Goal: Transaction & Acquisition: Purchase product/service

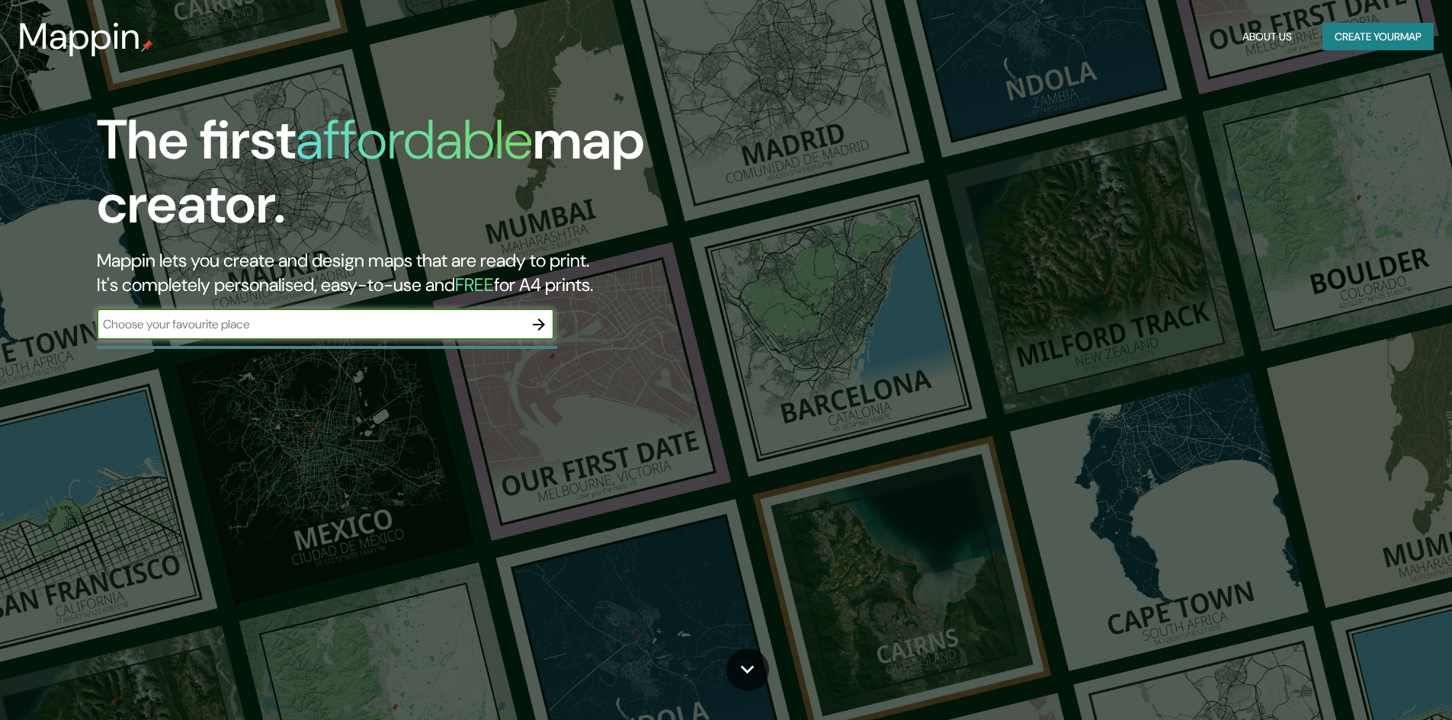
click at [1000, 160] on div "The first affordable map creator. Mappin lets you create and design maps that a…" at bounding box center [726, 360] width 1452 height 720
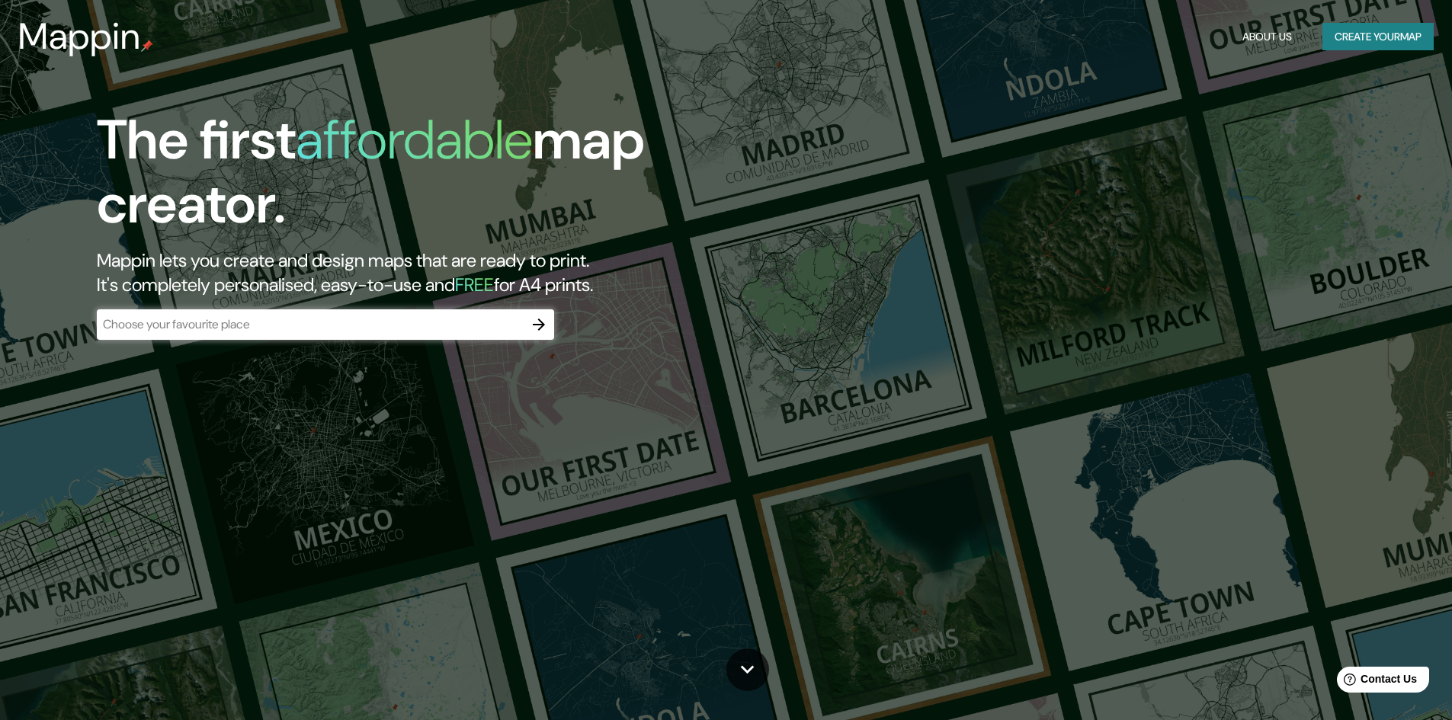
click at [261, 325] on input "text" at bounding box center [310, 324] width 427 height 18
click at [527, 325] on button "button" at bounding box center [538, 324] width 30 height 30
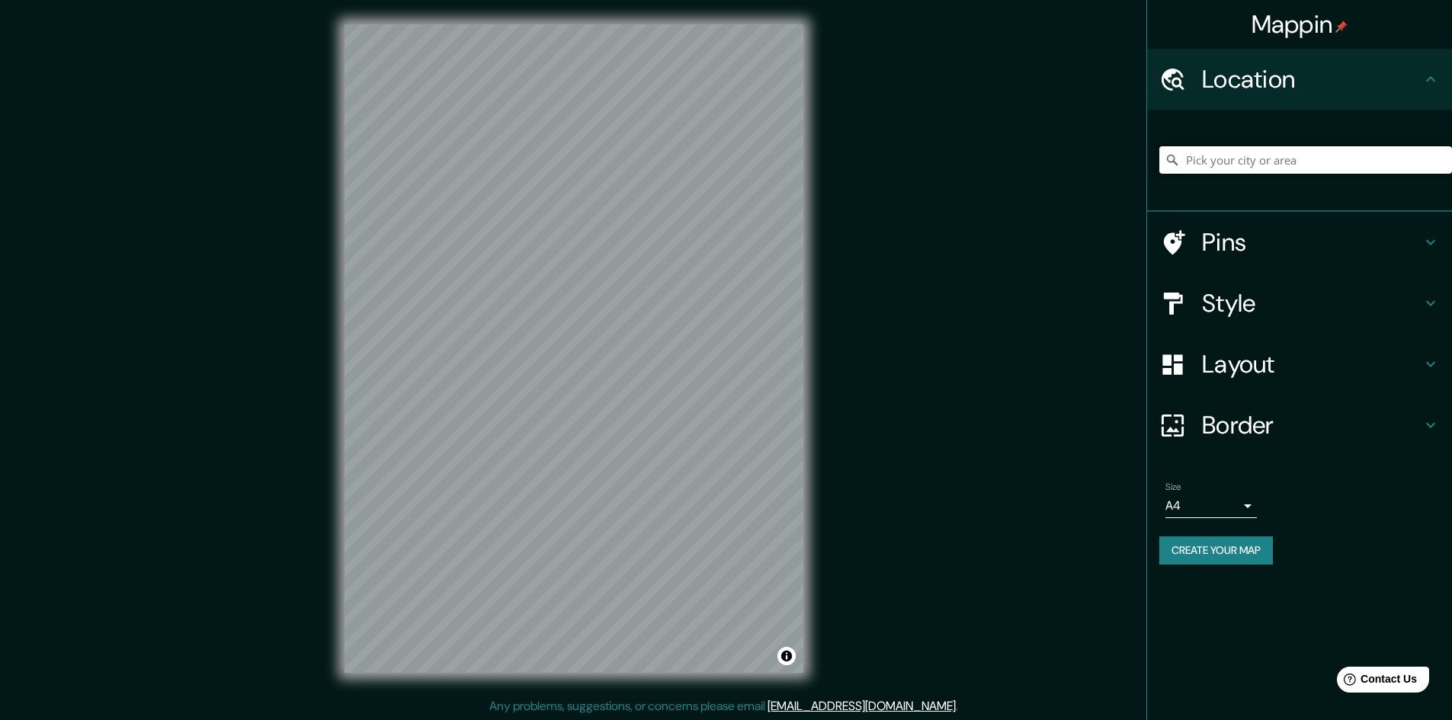
click at [1293, 155] on input "Pick your city or area" at bounding box center [1305, 159] width 293 height 27
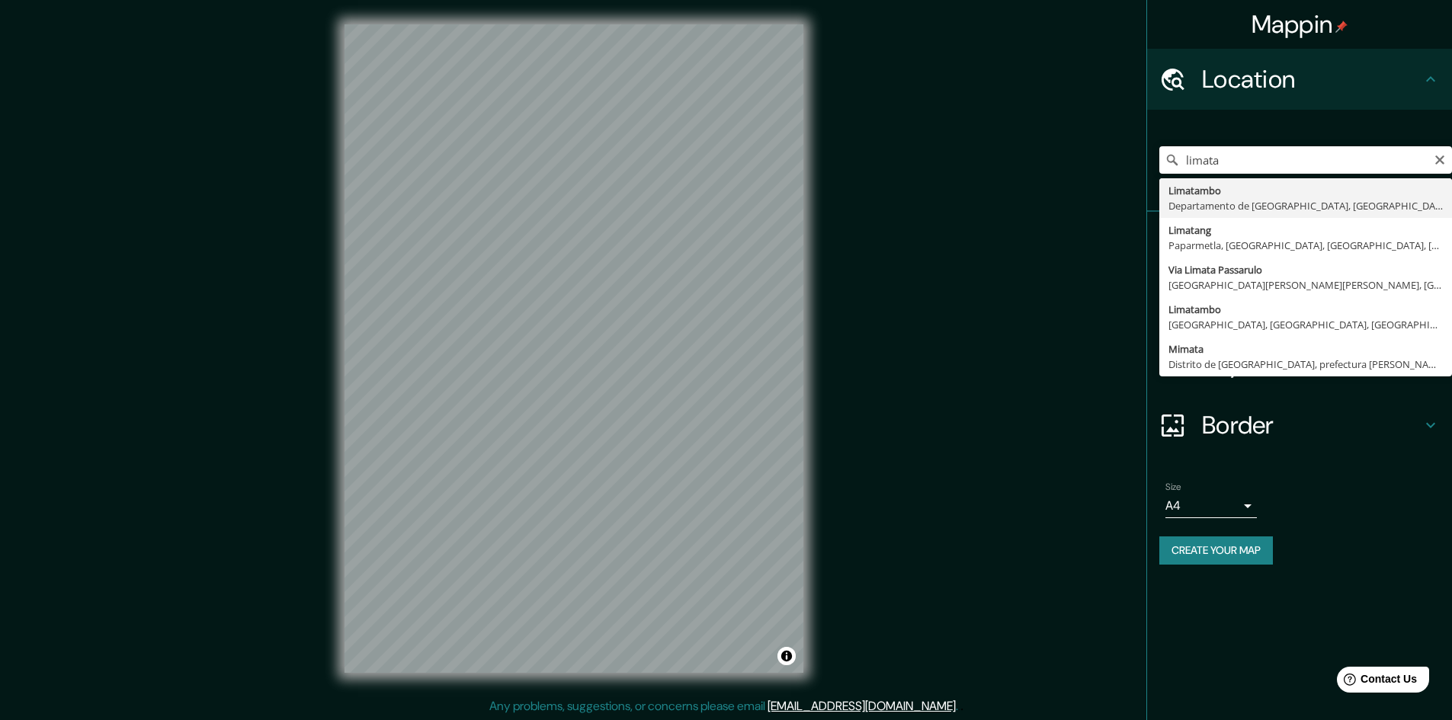
type input "Limatambo, [GEOGRAPHIC_DATA], [GEOGRAPHIC_DATA]"
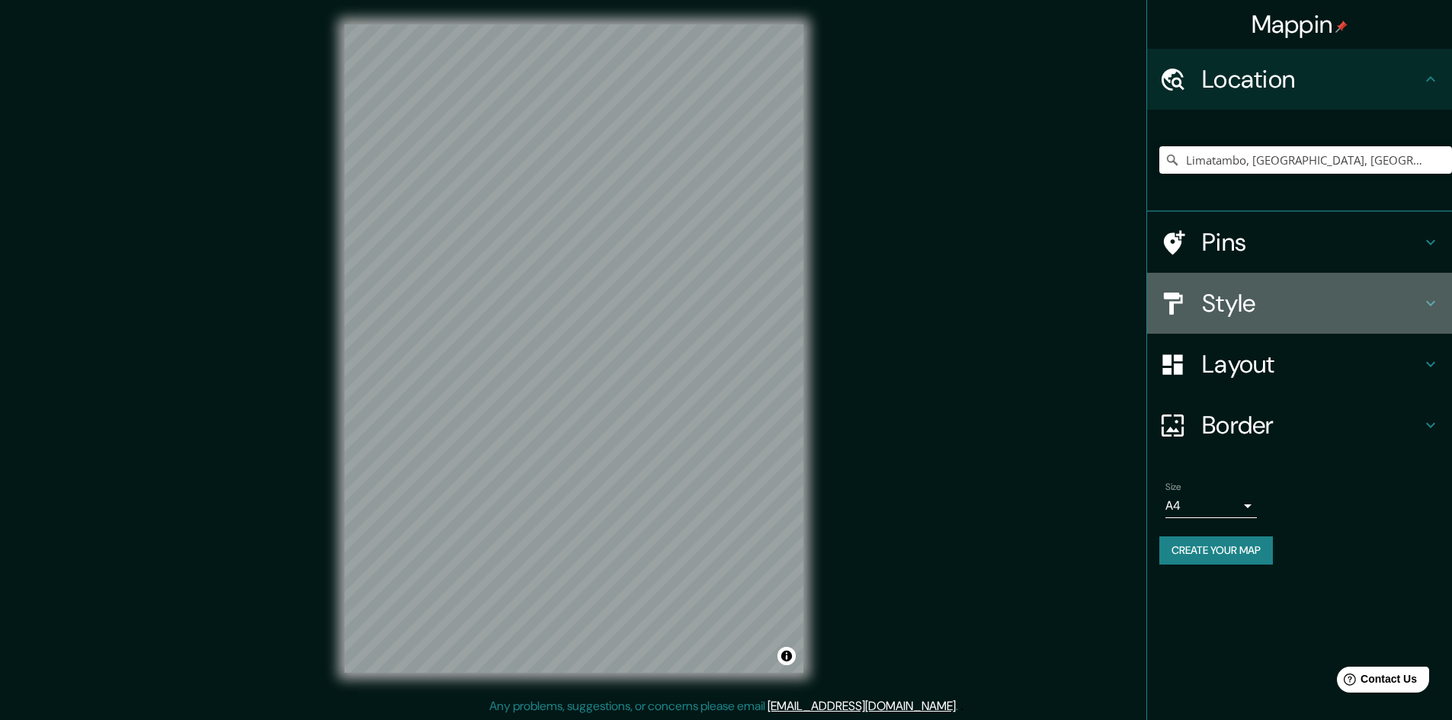
click at [1279, 299] on h4 "Style" at bounding box center [1311, 303] width 219 height 30
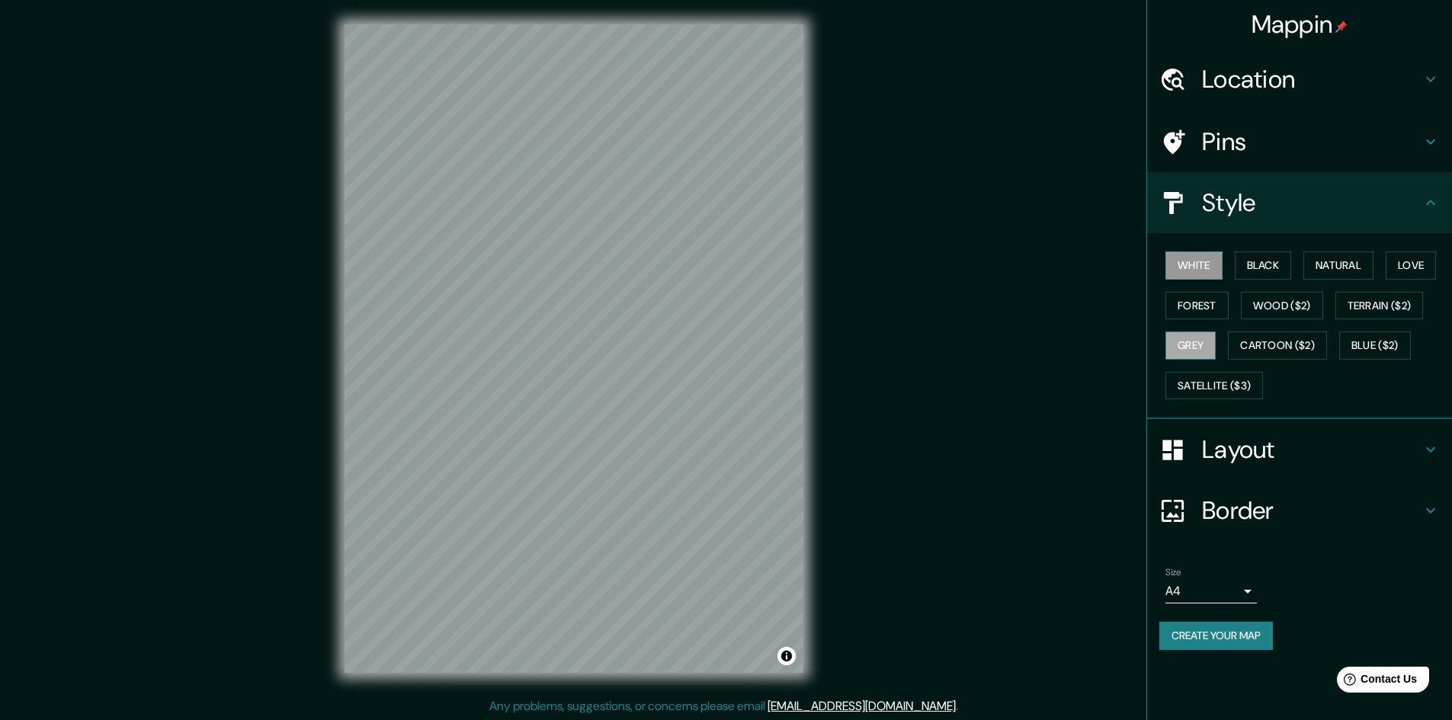
click at [1199, 354] on button "Grey" at bounding box center [1190, 345] width 50 height 28
click at [1217, 312] on button "Forest" at bounding box center [1196, 306] width 63 height 28
click at [1259, 270] on button "Black" at bounding box center [1262, 265] width 57 height 28
click at [1323, 267] on button "Natural" at bounding box center [1338, 265] width 70 height 28
click at [1189, 258] on button "White" at bounding box center [1193, 265] width 57 height 28
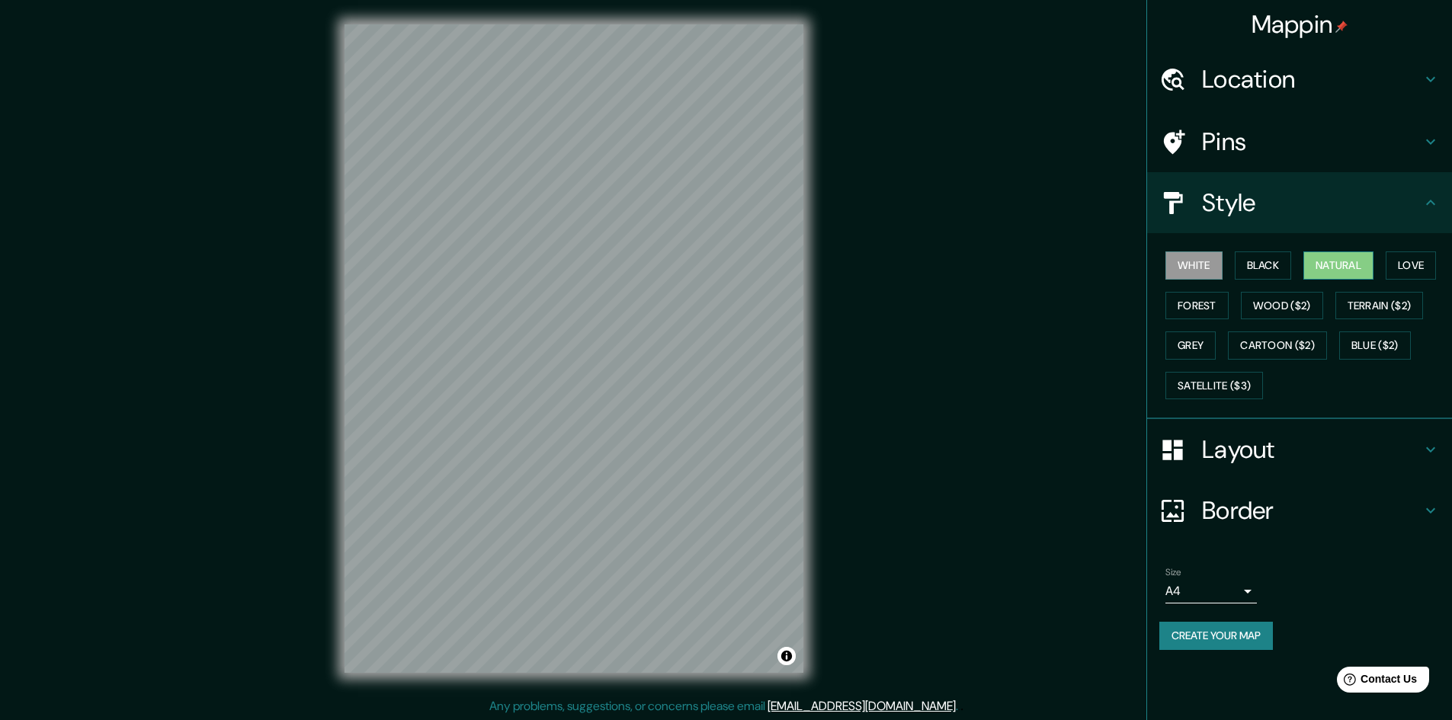
click at [1368, 268] on button "Natural" at bounding box center [1338, 265] width 70 height 28
click at [1208, 306] on button "Forest" at bounding box center [1196, 306] width 63 height 28
click at [1207, 274] on button "White" at bounding box center [1193, 265] width 57 height 28
click at [1245, 501] on h4 "Border" at bounding box center [1311, 510] width 219 height 30
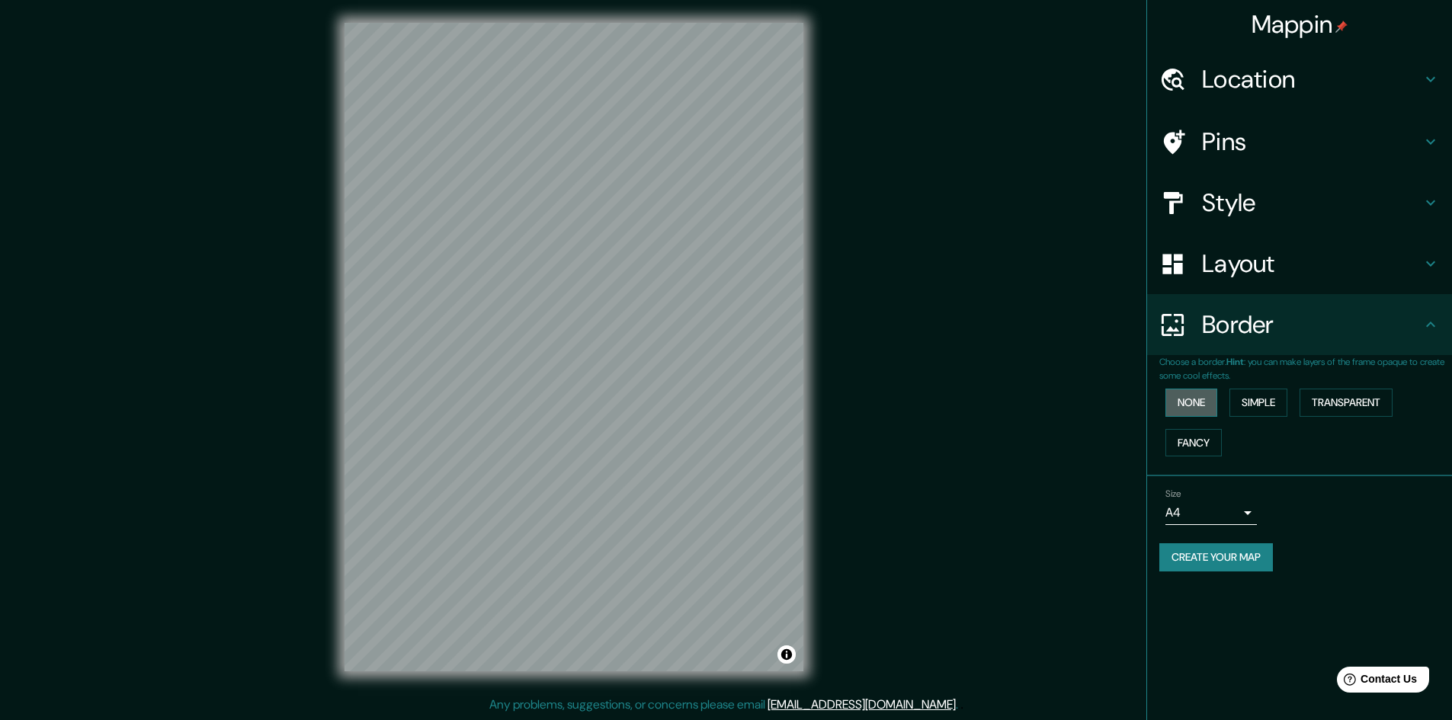
click at [1203, 408] on button "None" at bounding box center [1191, 403] width 52 height 28
click at [1258, 401] on button "Simple" at bounding box center [1258, 403] width 58 height 28
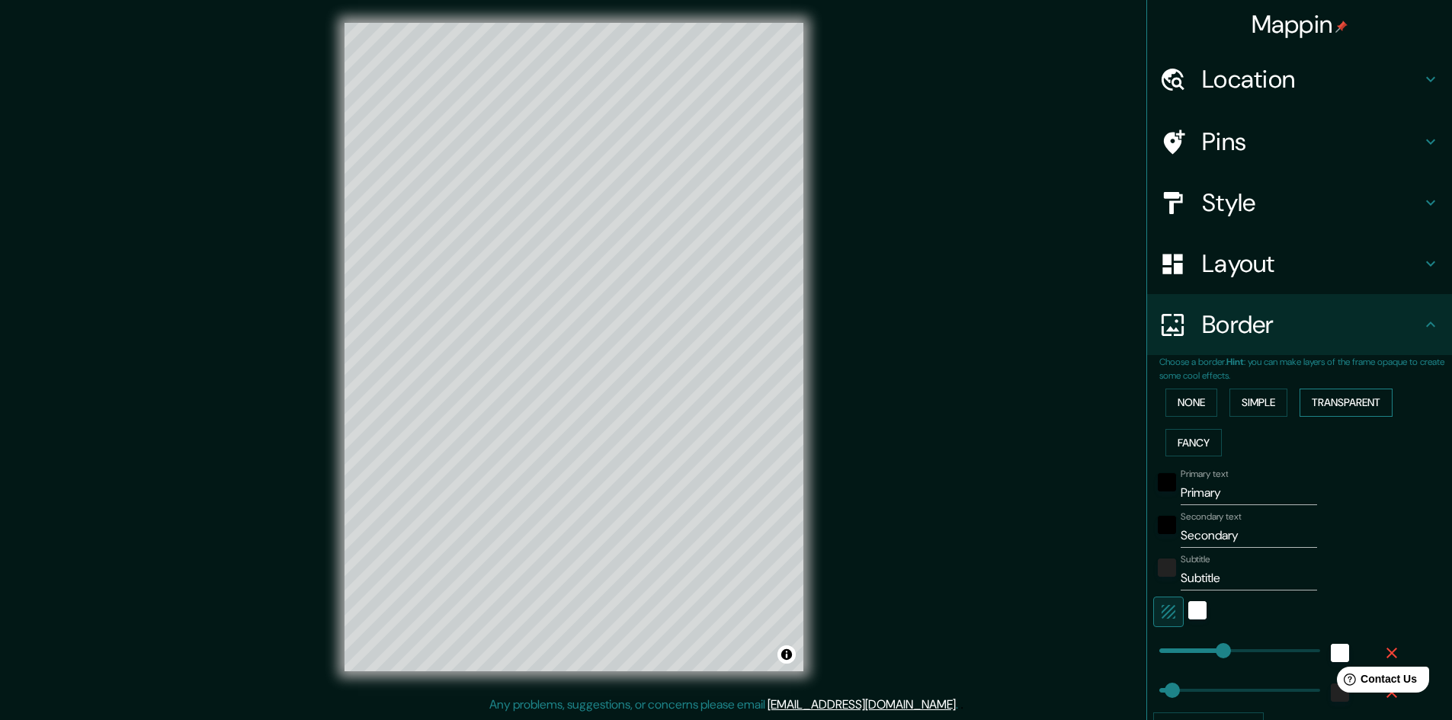
click at [1311, 402] on button "Transparent" at bounding box center [1345, 403] width 93 height 28
click at [1188, 399] on button "None" at bounding box center [1191, 403] width 52 height 28
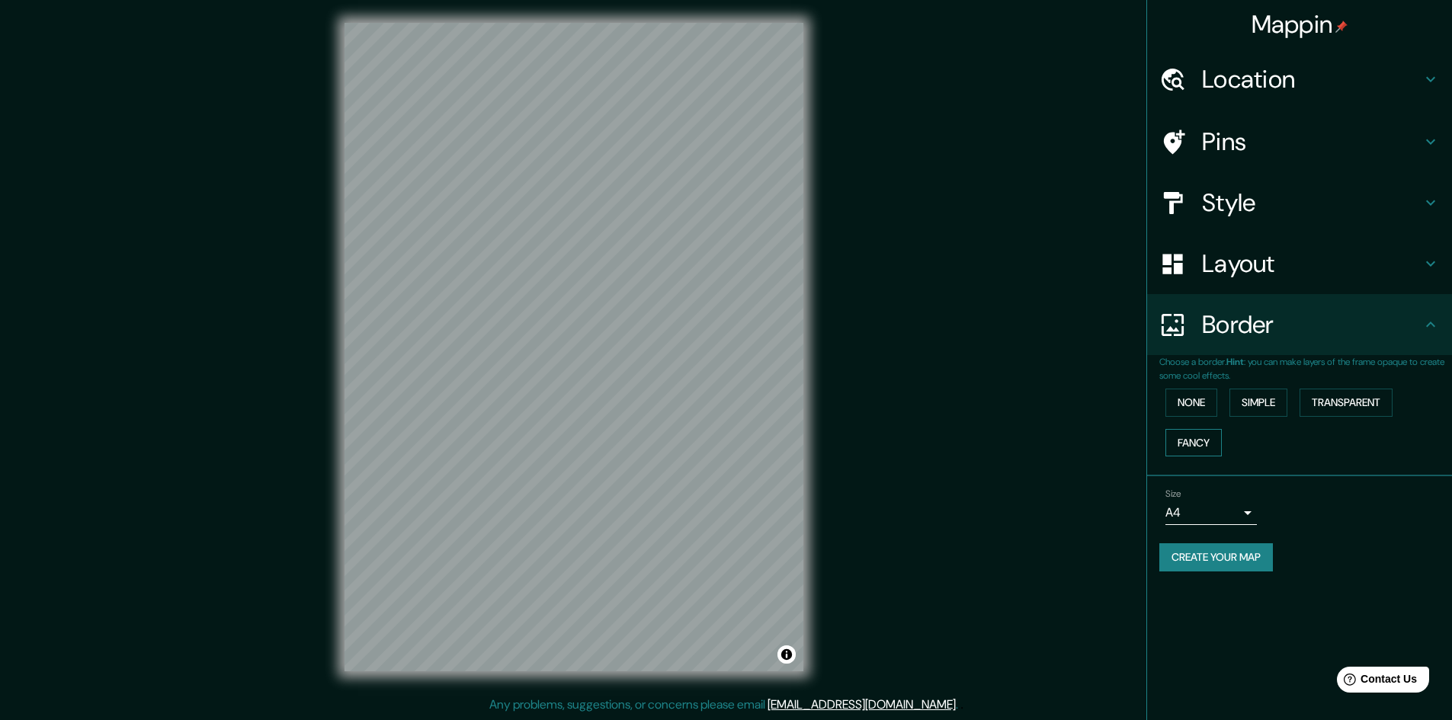
click at [1187, 439] on button "Fancy" at bounding box center [1193, 443] width 56 height 28
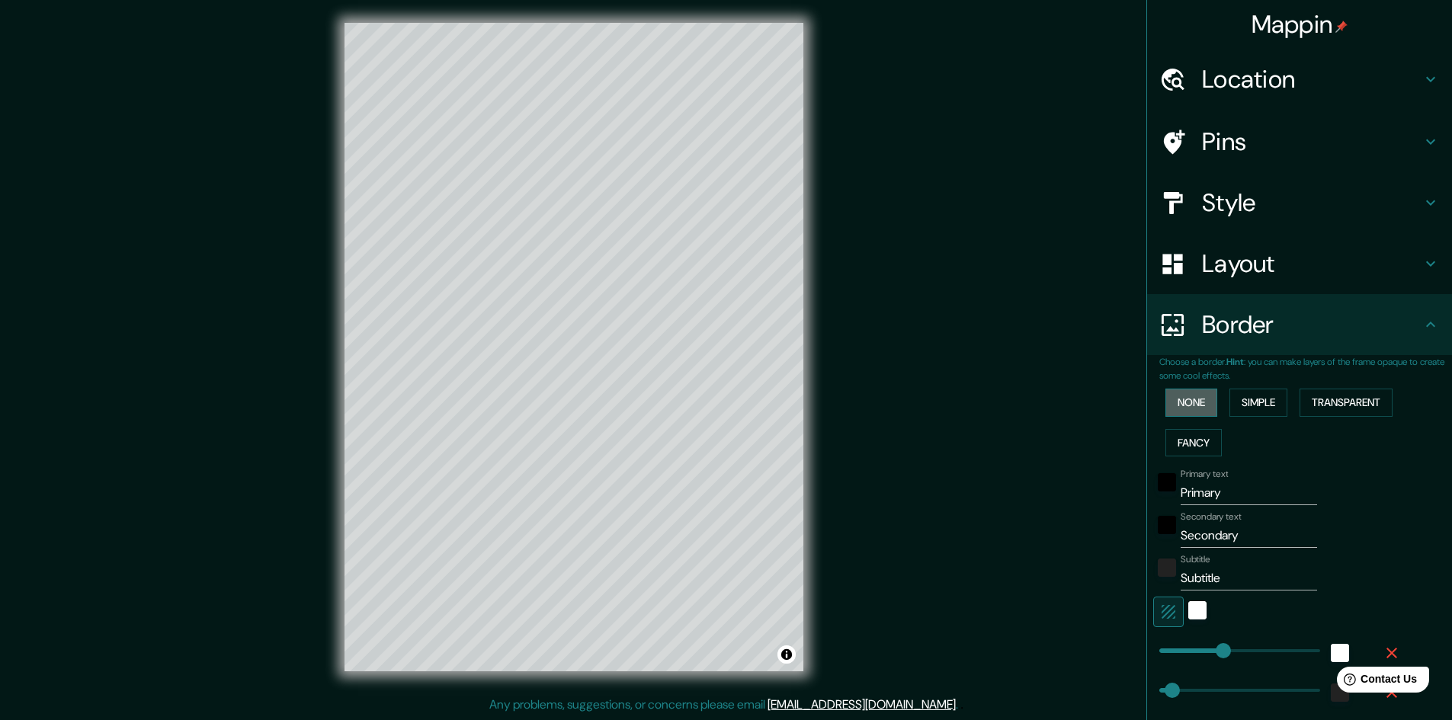
click at [1180, 410] on button "None" at bounding box center [1191, 403] width 52 height 28
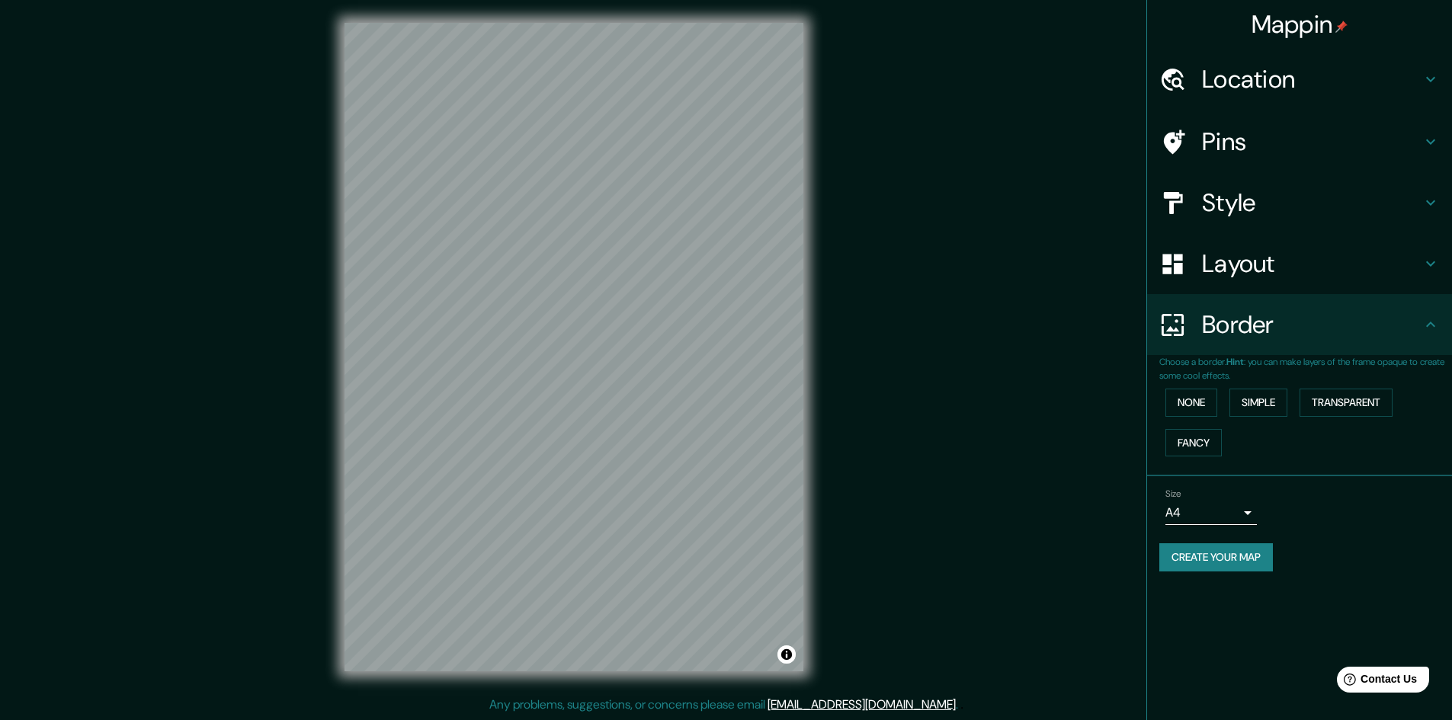
click at [1189, 427] on div "None Simple Transparent Fancy" at bounding box center [1305, 423] width 293 height 80
click at [1193, 435] on button "Fancy" at bounding box center [1193, 443] width 56 height 28
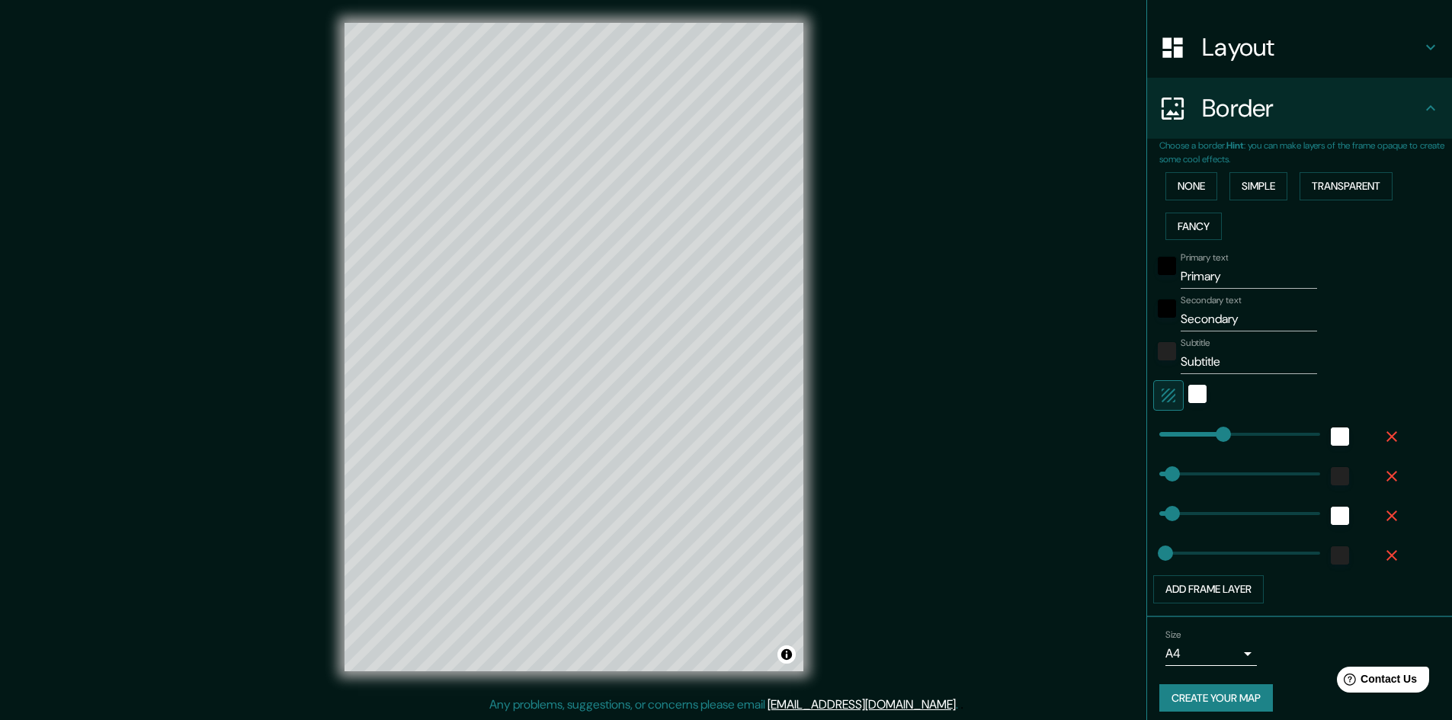
scroll to position [226, 0]
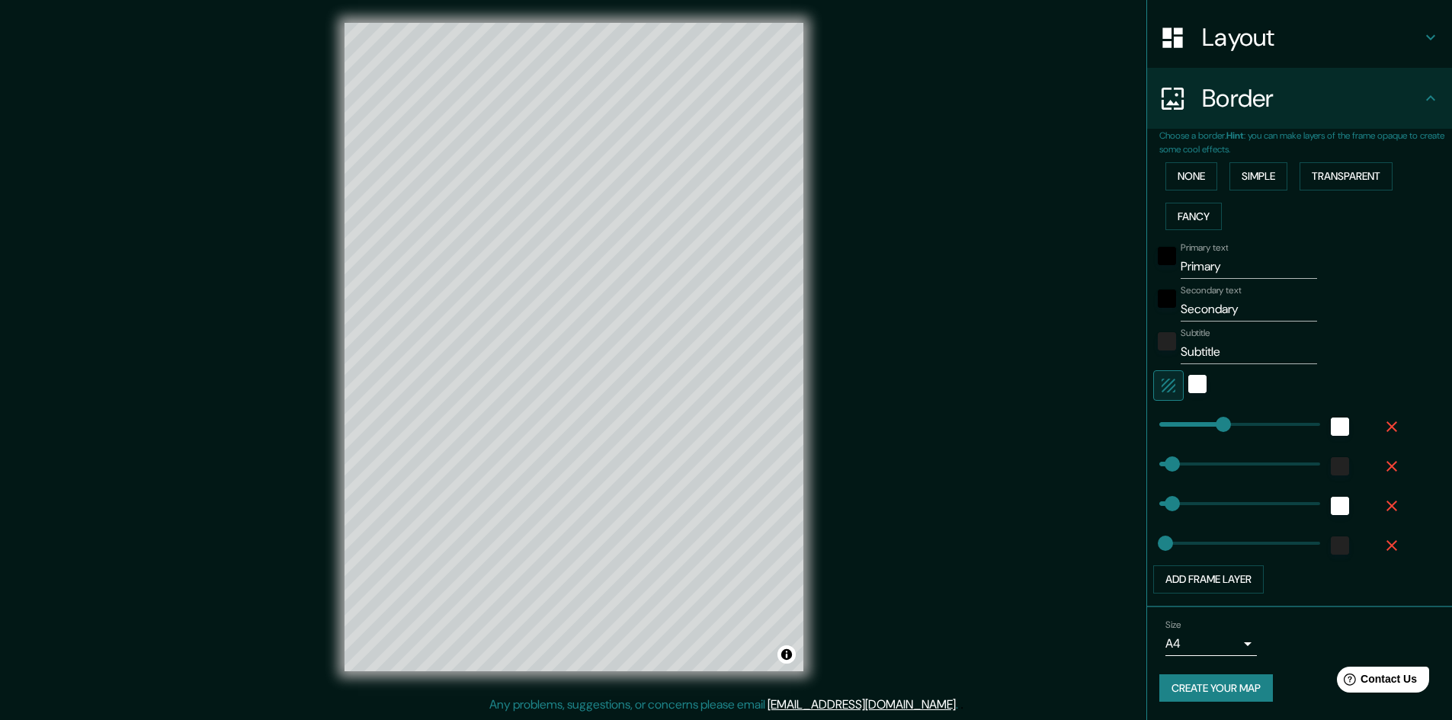
type input "154"
type input "48"
type input "24"
type input "86"
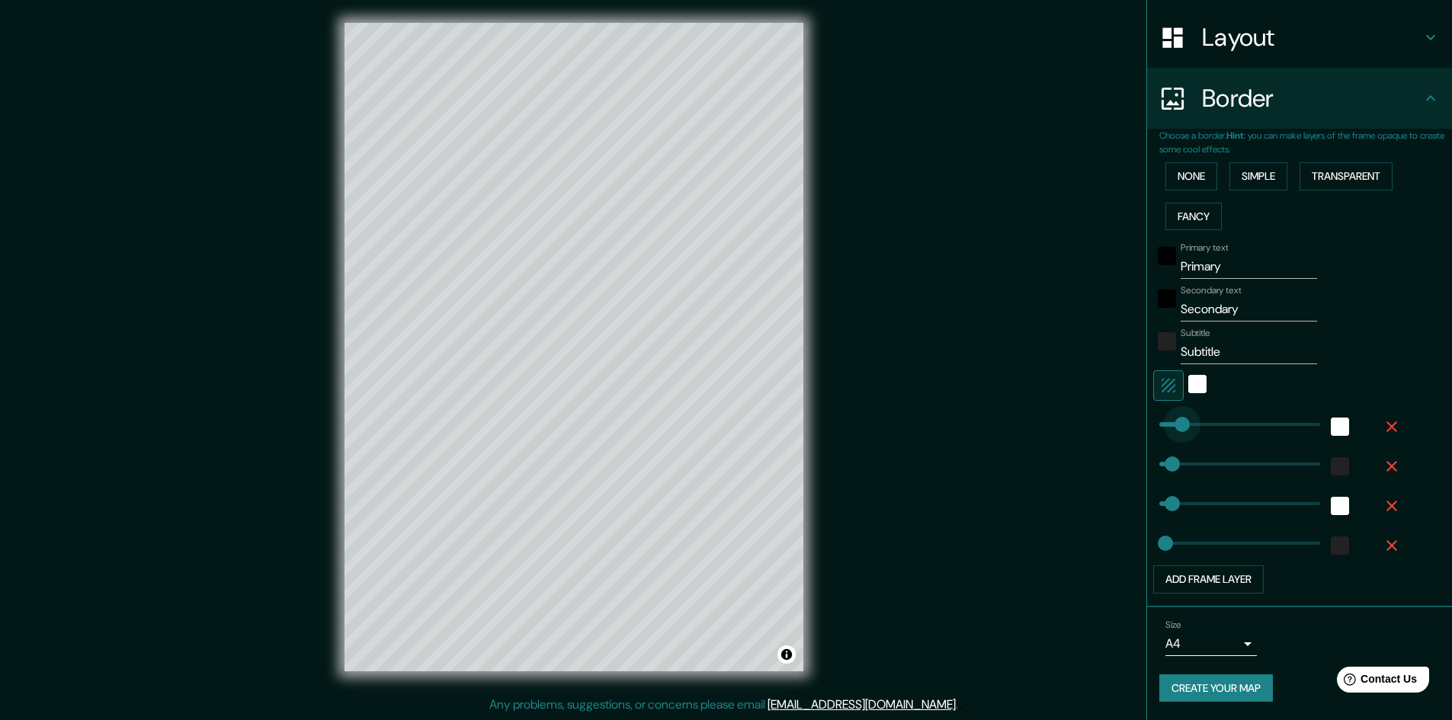
drag, startPoint x: 1189, startPoint y: 423, endPoint x: 1170, endPoint y: 436, distance: 22.4
type input "48"
type input "24"
type input "237"
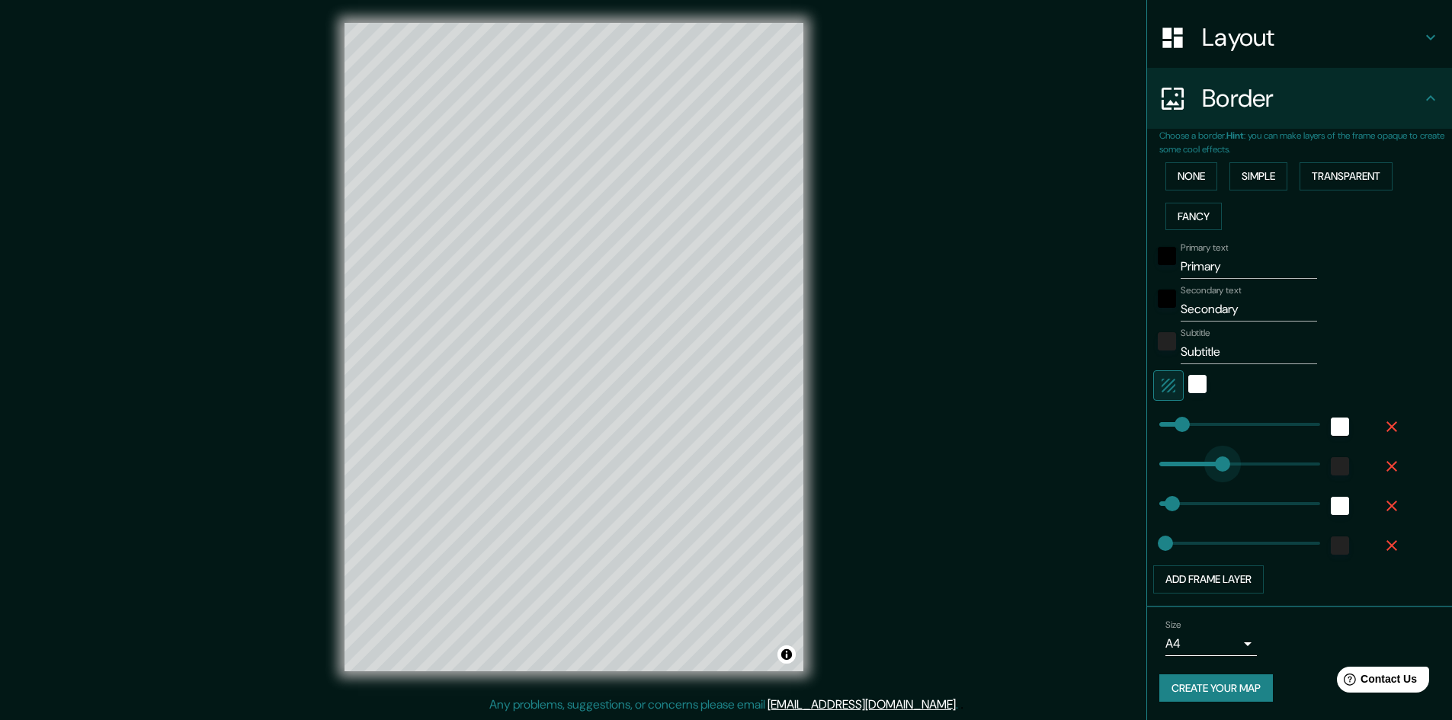
drag, startPoint x: 1170, startPoint y: 466, endPoint x: 1211, endPoint y: 471, distance: 41.4
type input "48"
type input "24"
type input "80"
drag, startPoint x: 1210, startPoint y: 467, endPoint x: 1169, endPoint y: 471, distance: 41.3
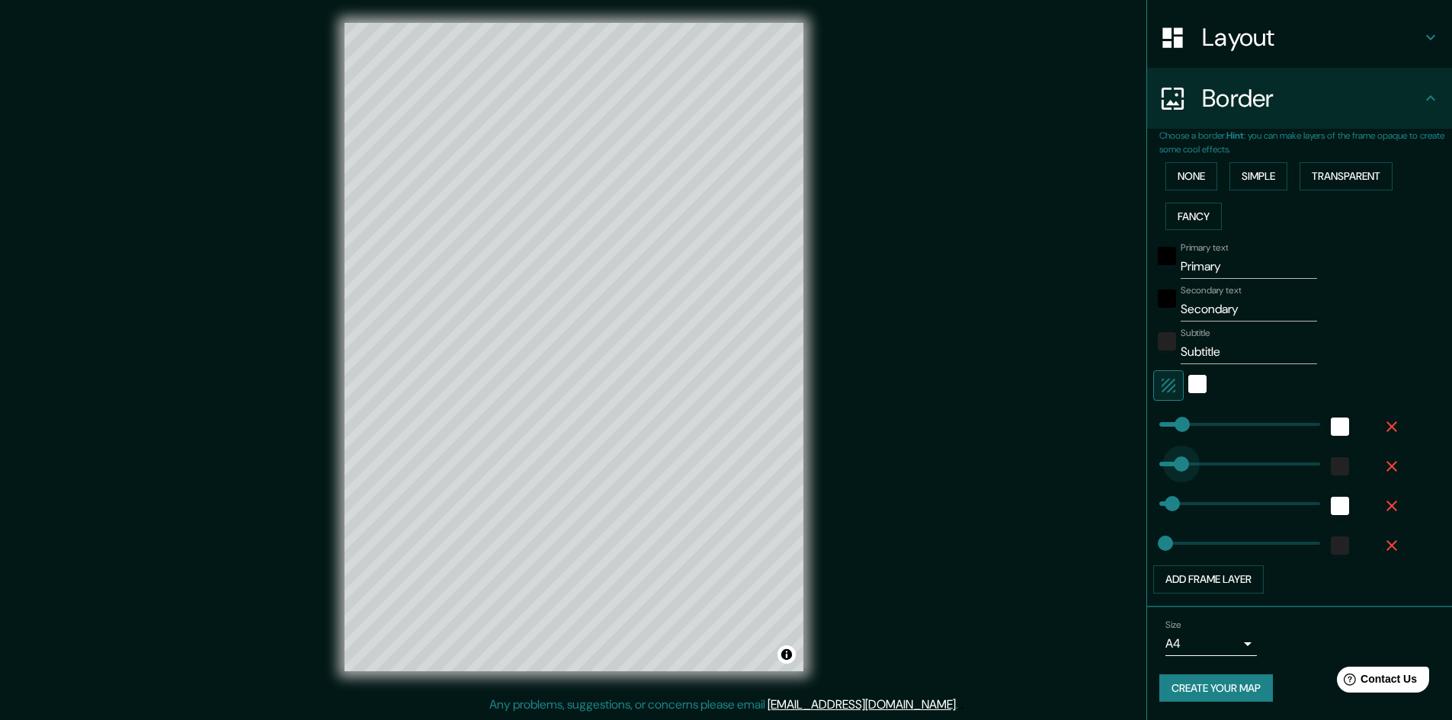
type input "48"
type input "24"
click at [1173, 180] on button "None" at bounding box center [1191, 176] width 52 height 28
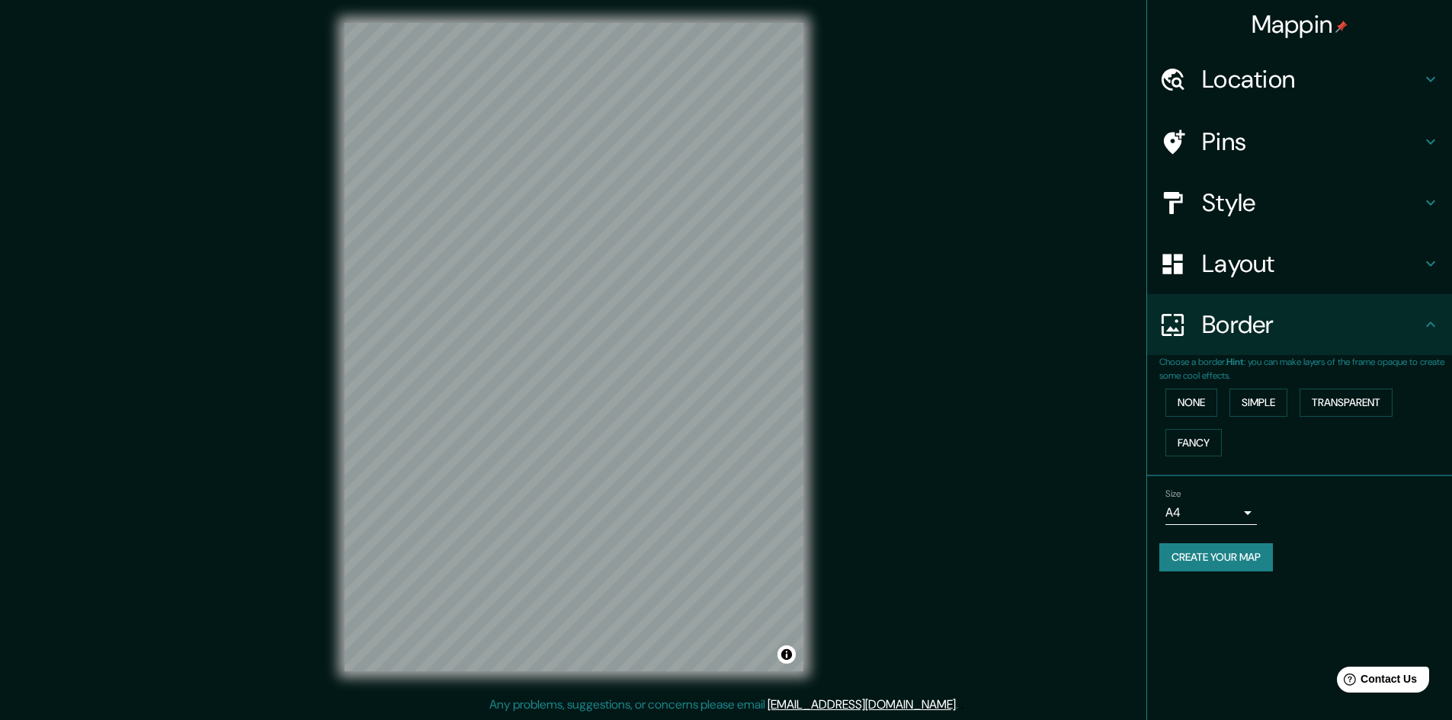
scroll to position [0, 0]
click at [1225, 514] on body "Mappin Location [GEOGRAPHIC_DATA], [GEOGRAPHIC_DATA], [GEOGRAPHIC_DATA] Pins St…" at bounding box center [726, 360] width 1452 height 720
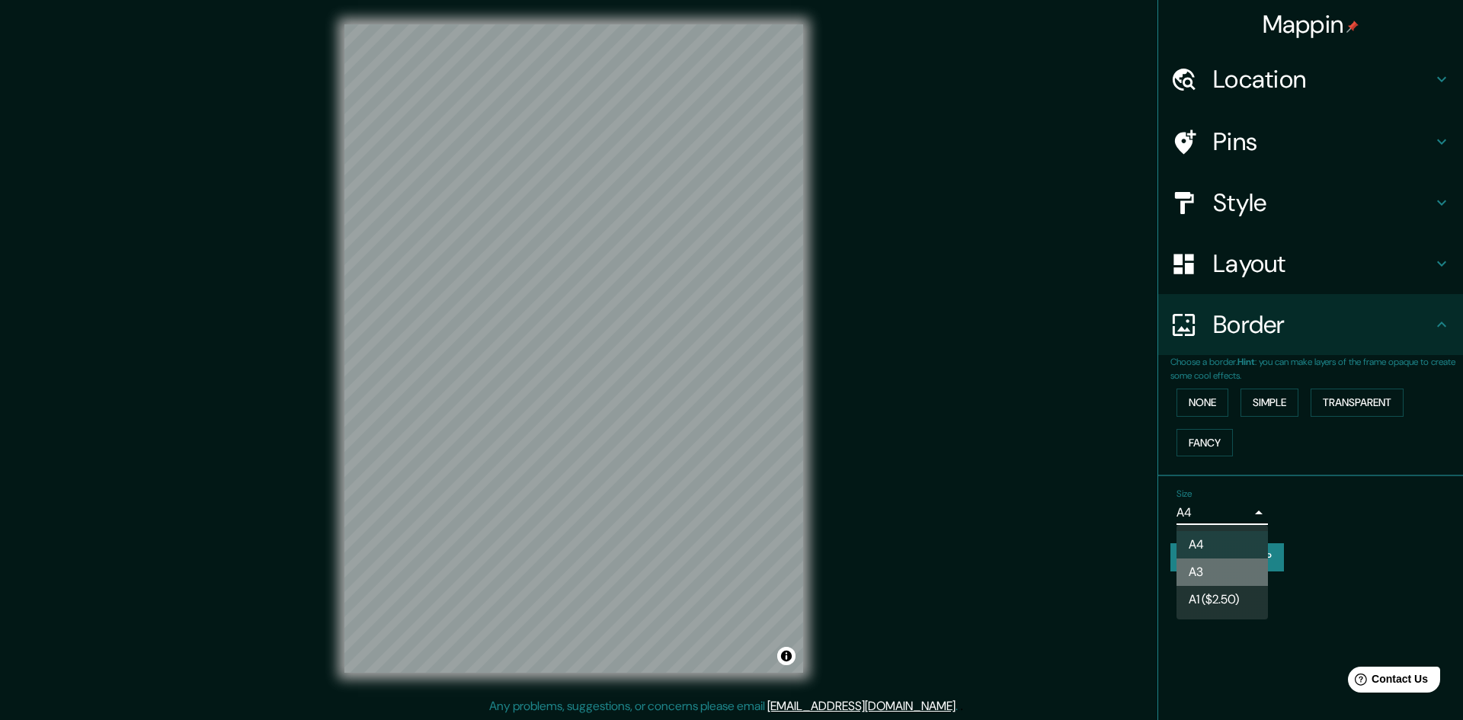
click at [1227, 574] on li "A3" at bounding box center [1221, 572] width 91 height 27
type input "a4"
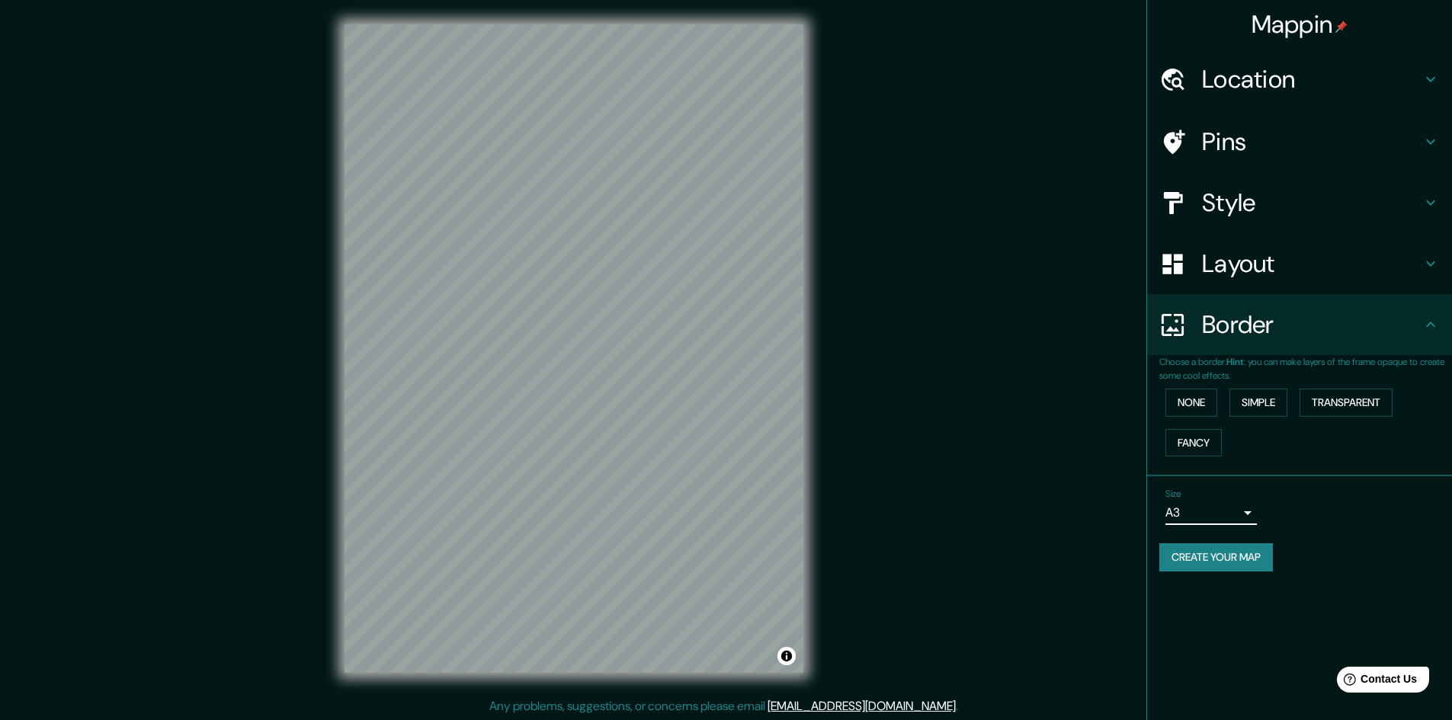
click at [1263, 514] on div "Size A3 a4" at bounding box center [1299, 506] width 280 height 49
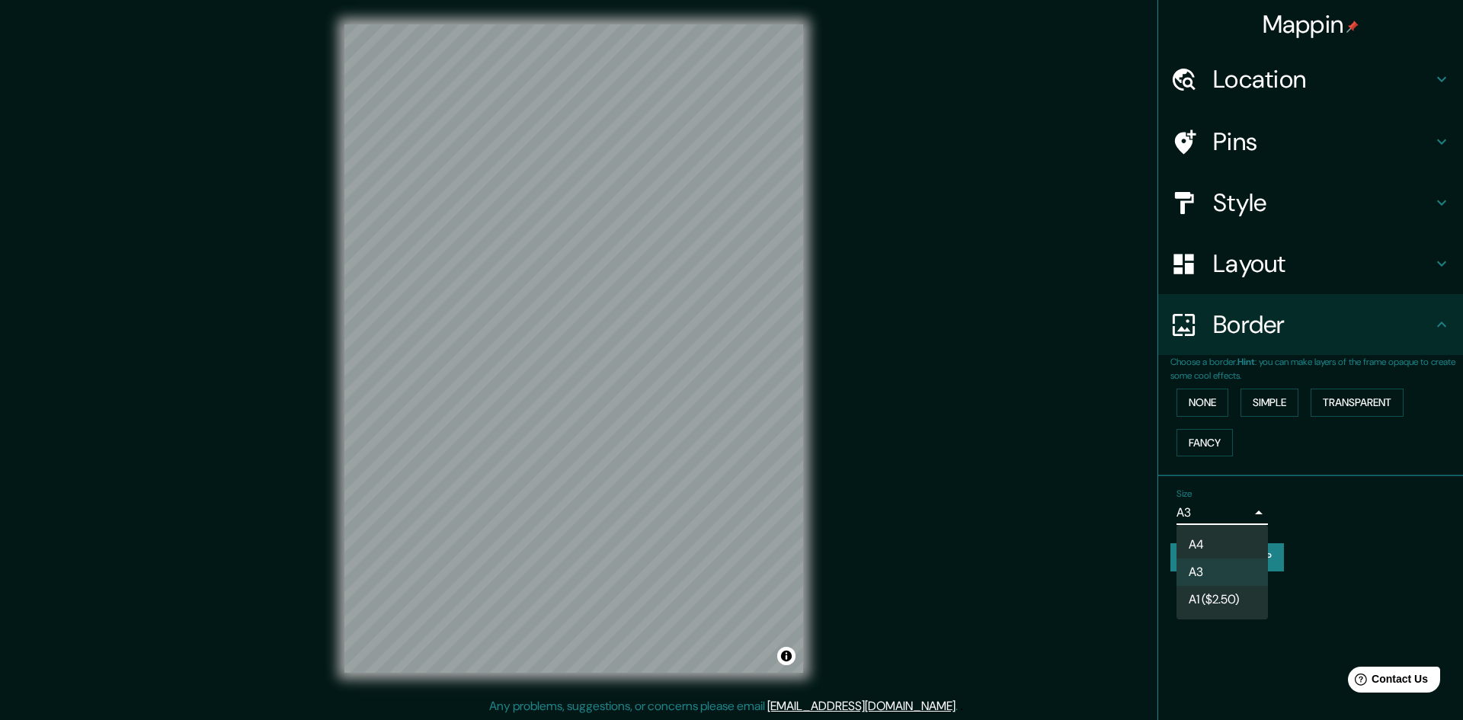
click at [1247, 511] on body "Mappin Location [GEOGRAPHIC_DATA], [GEOGRAPHIC_DATA], [GEOGRAPHIC_DATA] Pins St…" at bounding box center [731, 360] width 1463 height 720
click at [1228, 573] on li "A3" at bounding box center [1221, 572] width 91 height 27
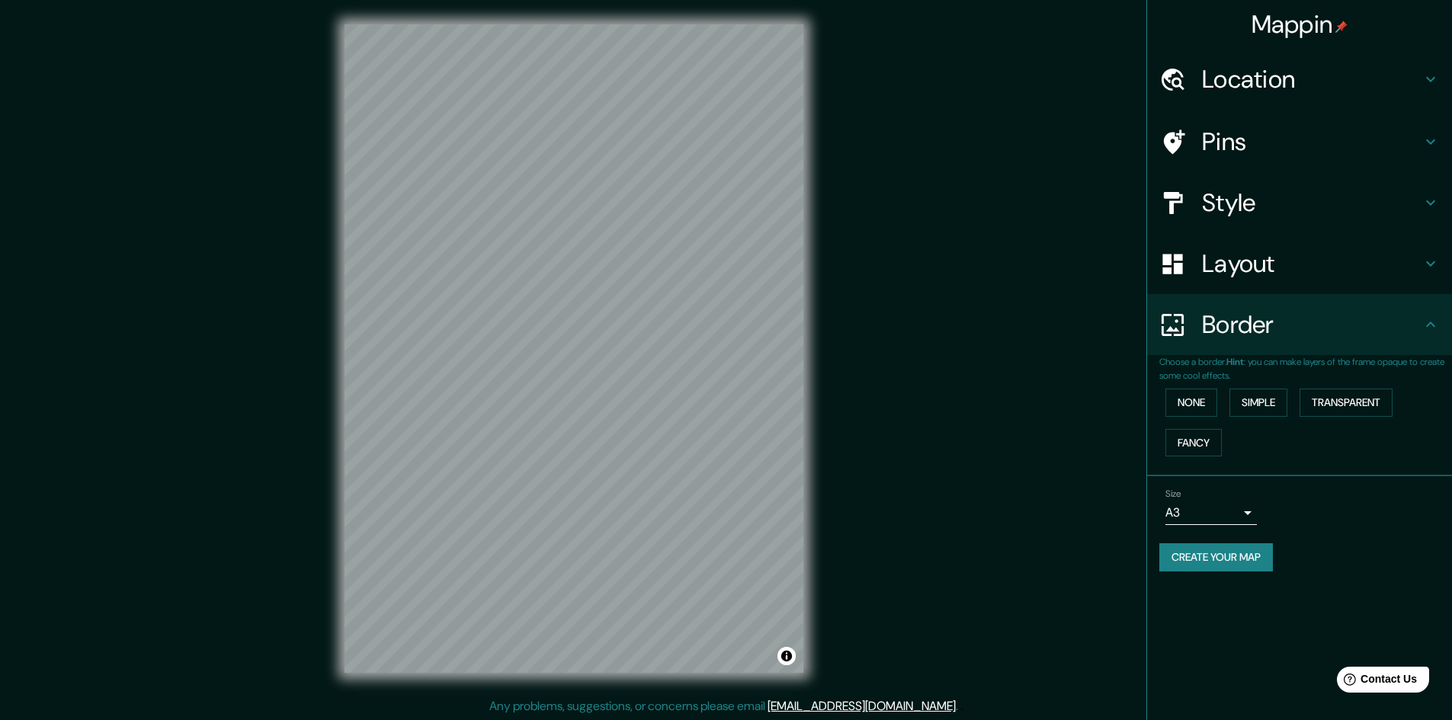
click at [1029, 507] on div "Mappin Location [GEOGRAPHIC_DATA], [GEOGRAPHIC_DATA], [GEOGRAPHIC_DATA] Pins St…" at bounding box center [726, 361] width 1452 height 722
click at [1266, 262] on h4 "Layout" at bounding box center [1311, 263] width 219 height 30
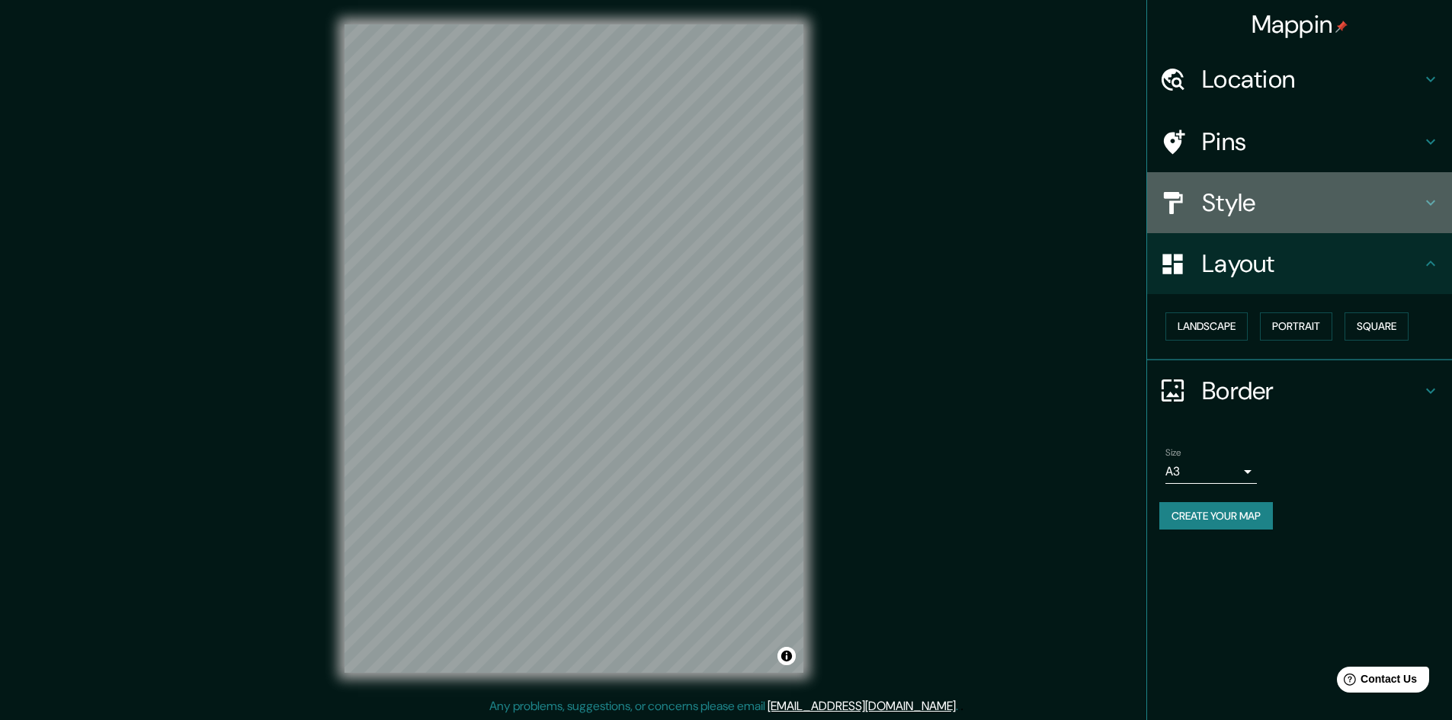
click at [1258, 206] on h4 "Style" at bounding box center [1311, 202] width 219 height 30
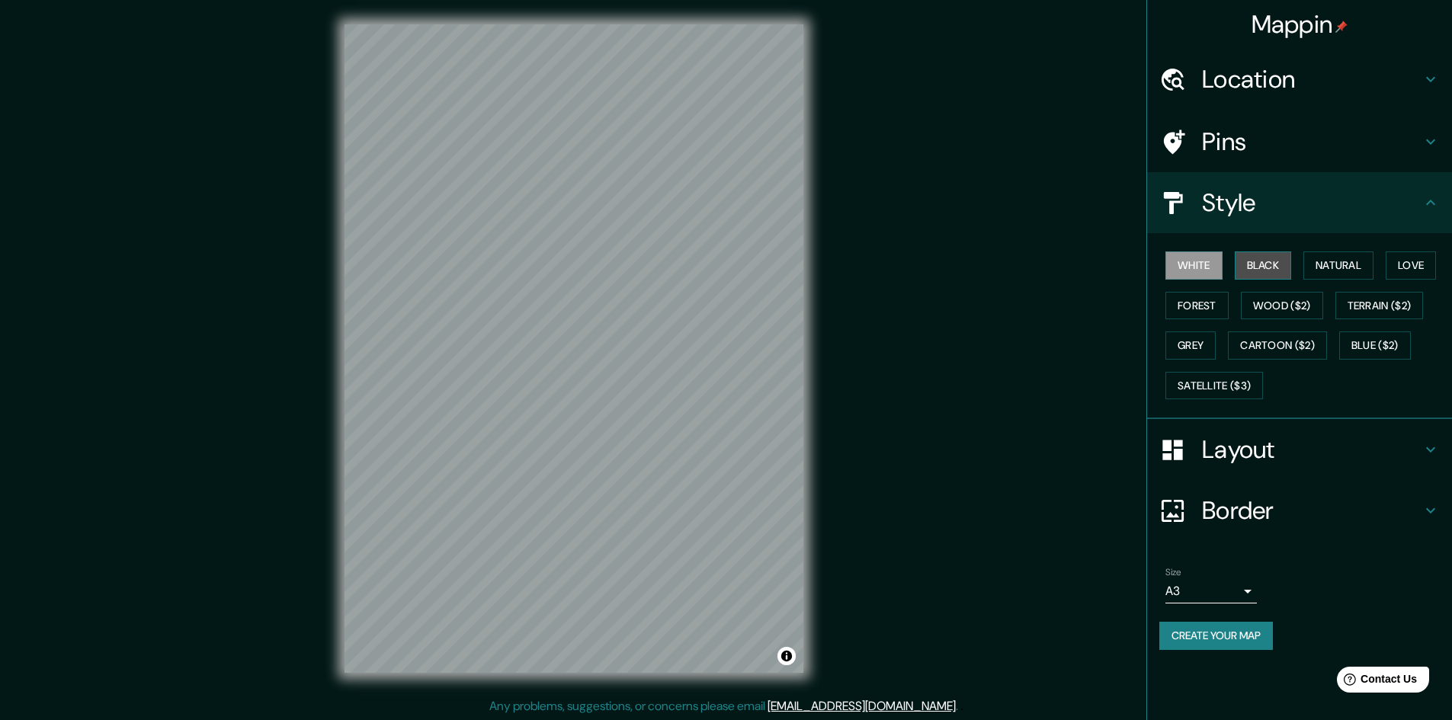
click at [1259, 274] on button "Black" at bounding box center [1262, 265] width 57 height 28
click at [1209, 637] on button "Create your map" at bounding box center [1216, 636] width 114 height 28
click at [1196, 638] on button "Create your map" at bounding box center [1216, 636] width 114 height 28
click at [1016, 523] on div "Mappin Location [GEOGRAPHIC_DATA], [GEOGRAPHIC_DATA], [GEOGRAPHIC_DATA] Pins St…" at bounding box center [726, 361] width 1452 height 722
click at [1204, 264] on button "White" at bounding box center [1193, 265] width 57 height 28
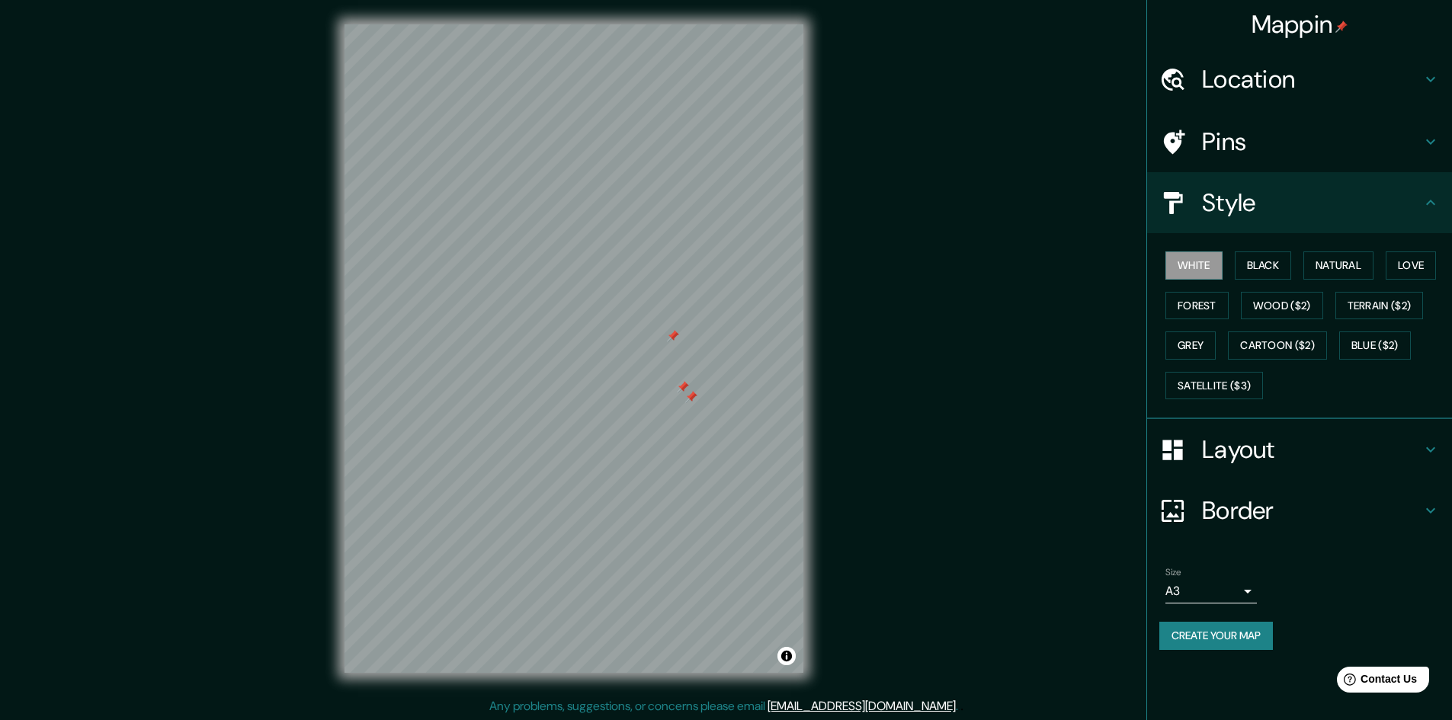
click at [687, 388] on div at bounding box center [683, 387] width 12 height 12
click at [694, 393] on div at bounding box center [691, 397] width 12 height 12
click at [677, 341] on div at bounding box center [683, 337] width 12 height 12
click at [671, 335] on div at bounding box center [673, 336] width 12 height 12
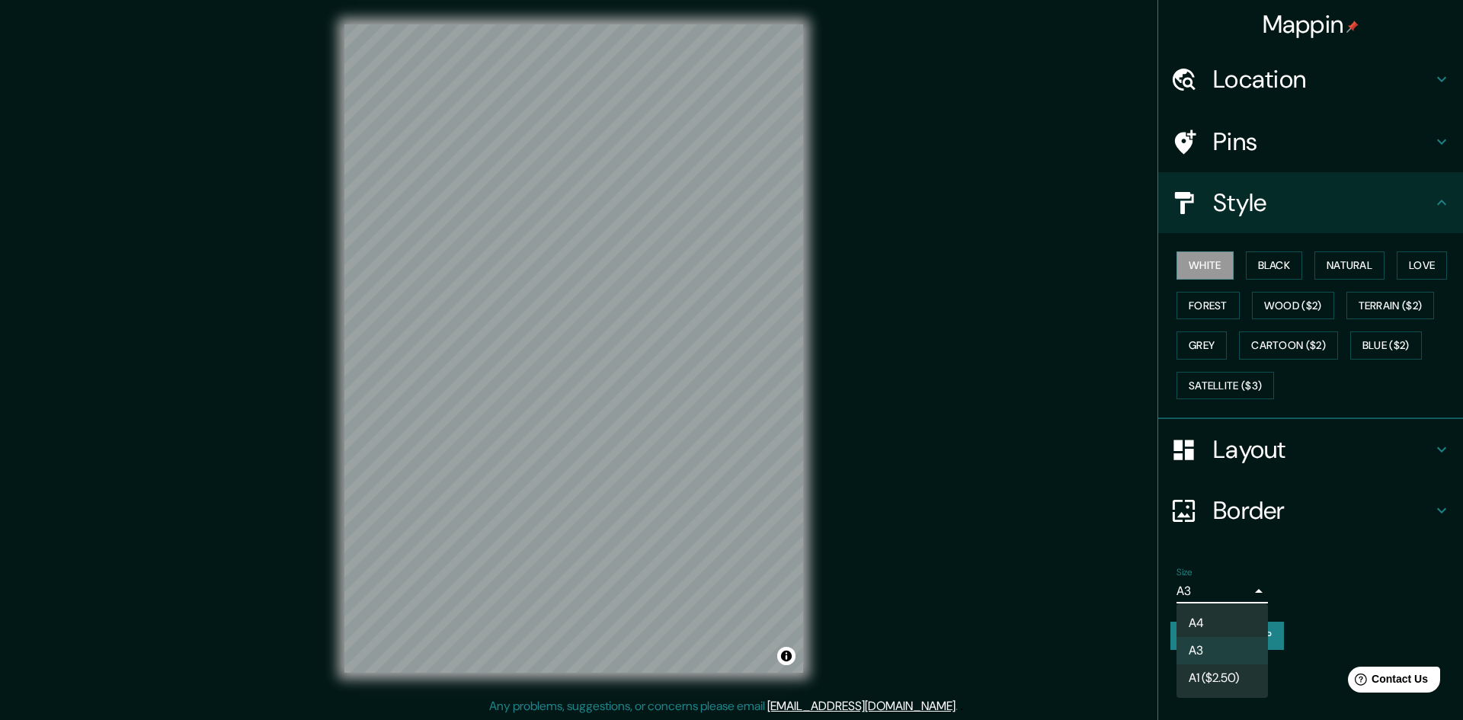
click at [1195, 594] on body "Mappin Location [GEOGRAPHIC_DATA], [GEOGRAPHIC_DATA], [GEOGRAPHIC_DATA] Pins St…" at bounding box center [731, 360] width 1463 height 720
drag, startPoint x: 1192, startPoint y: 645, endPoint x: 1138, endPoint y: 593, distance: 76.0
click at [1189, 645] on li "A3" at bounding box center [1221, 650] width 91 height 27
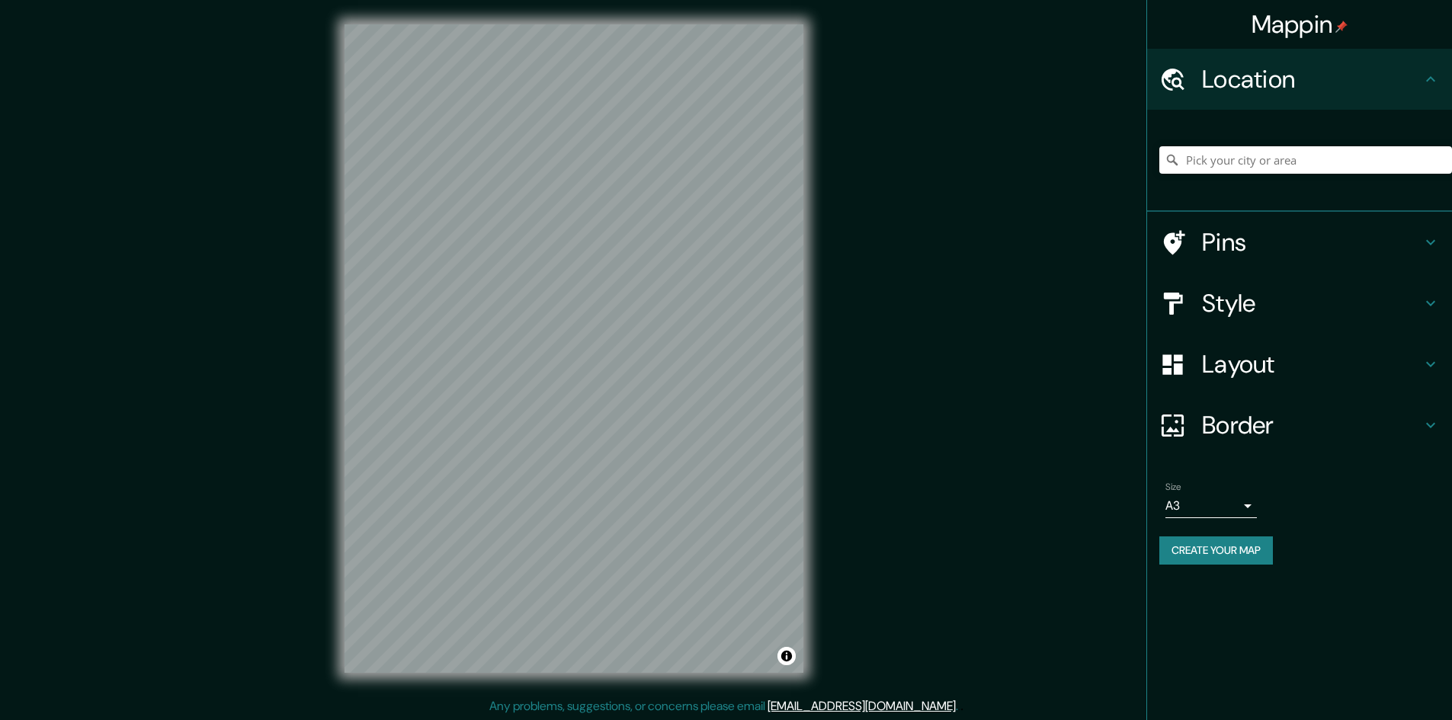
click at [1262, 160] on input "Pick your city or area" at bounding box center [1305, 159] width 293 height 27
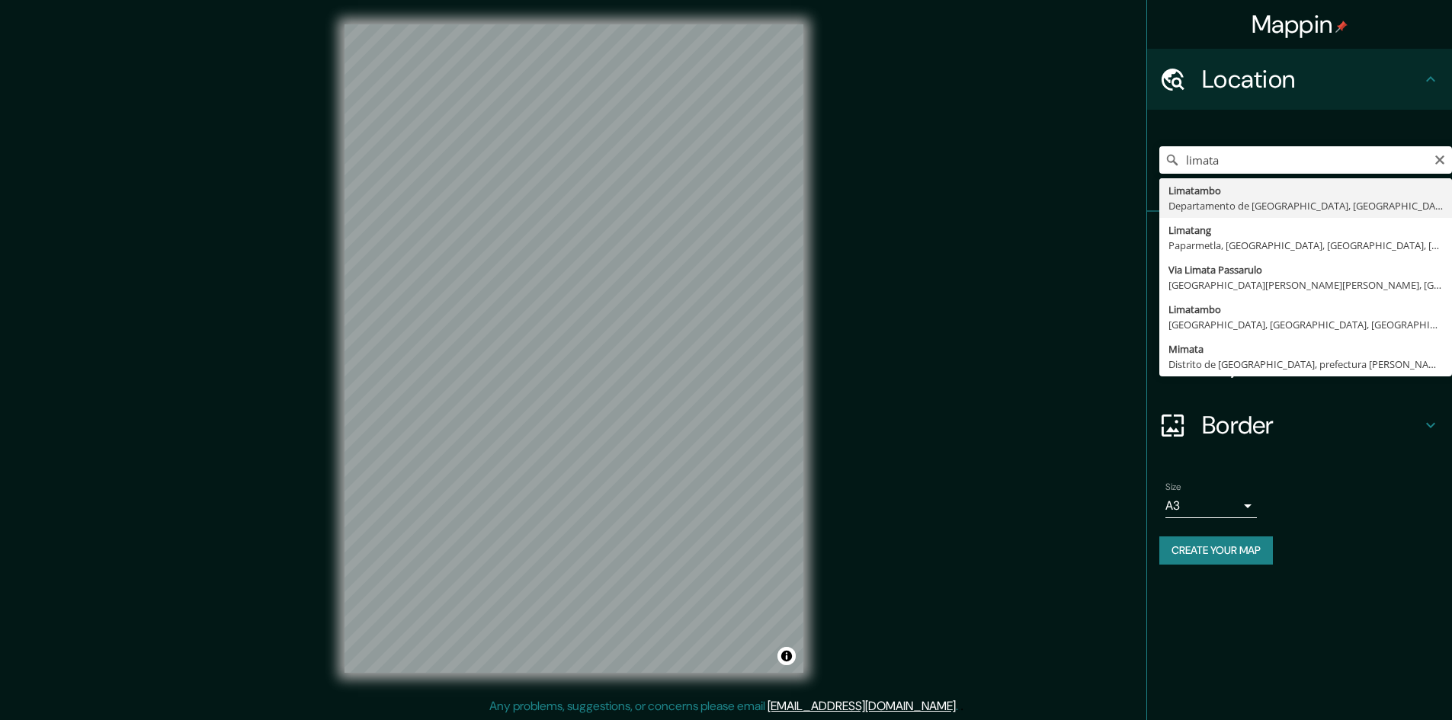
type input "Limatambo, [GEOGRAPHIC_DATA], [GEOGRAPHIC_DATA]"
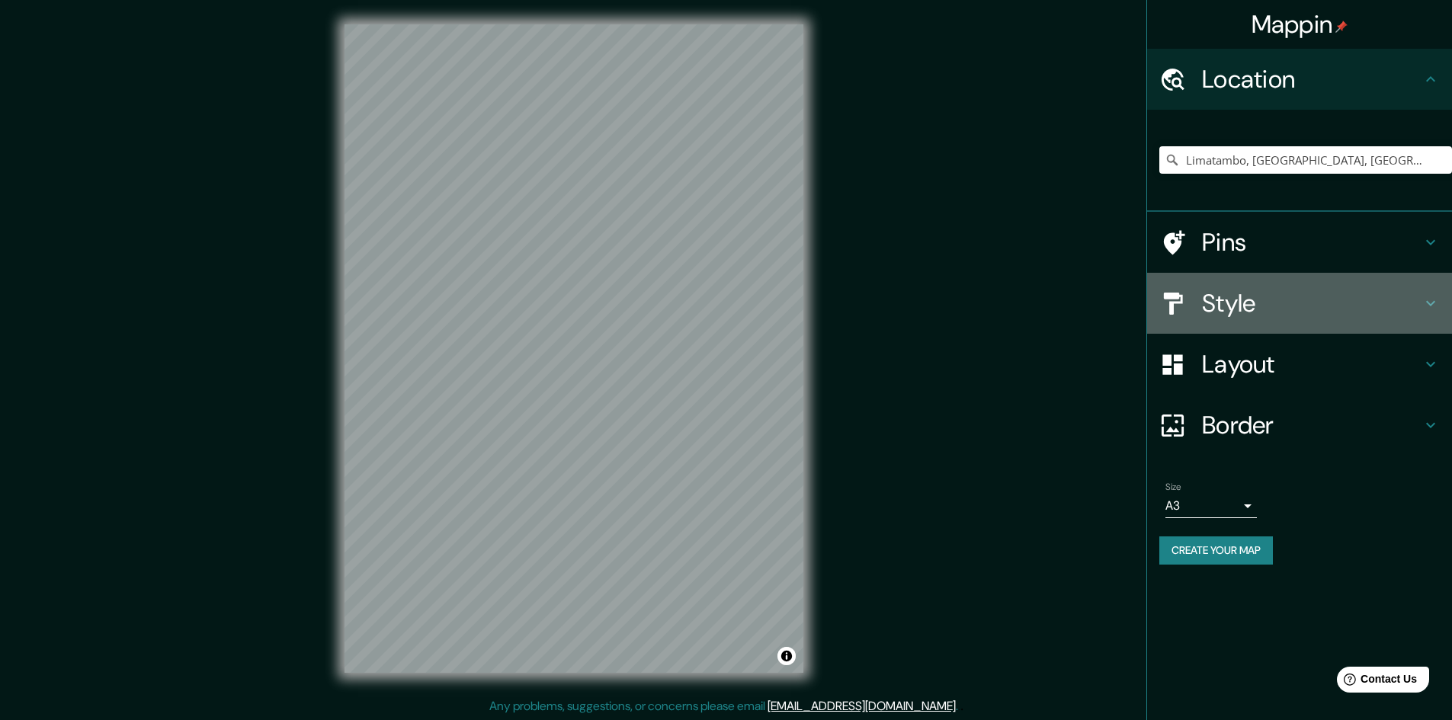
click at [1273, 296] on h4 "Style" at bounding box center [1311, 303] width 219 height 30
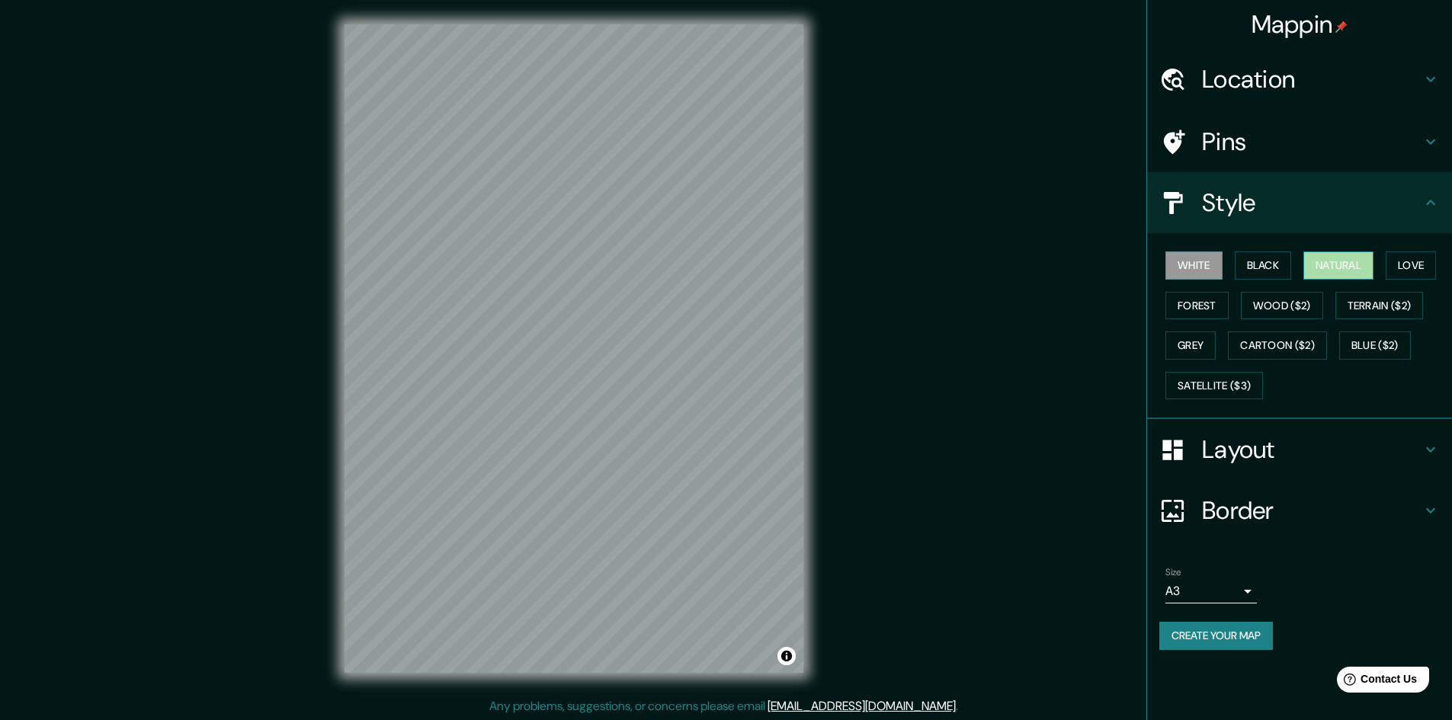
drag, startPoint x: 1316, startPoint y: 258, endPoint x: 1306, endPoint y: 268, distance: 14.0
click at [1316, 260] on button "Natural" at bounding box center [1338, 265] width 70 height 28
